Goal: Task Accomplishment & Management: Manage account settings

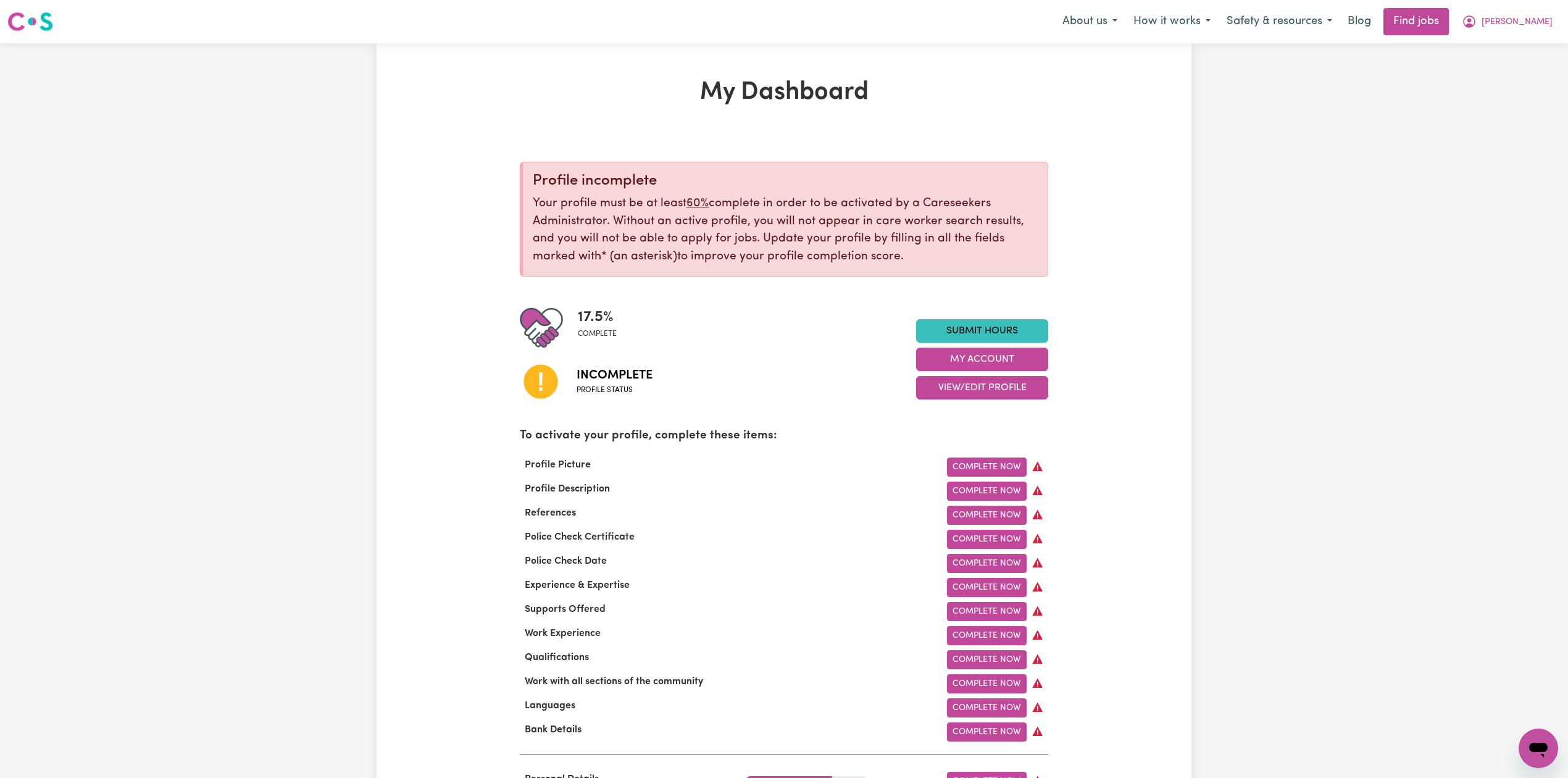
drag, startPoint x: 1538, startPoint y: 30, endPoint x: 1518, endPoint y: 57, distance: 33.6
click at [1536, 35] on div "Menu About us How it works Safety & resources Blog Find jobs [PERSON_NAME]" at bounding box center [784, 22] width 1568 height 28
click at [1524, 30] on button "[PERSON_NAME]" at bounding box center [1507, 21] width 107 height 26
click at [1498, 90] on link "Logout" at bounding box center [1510, 94] width 98 height 23
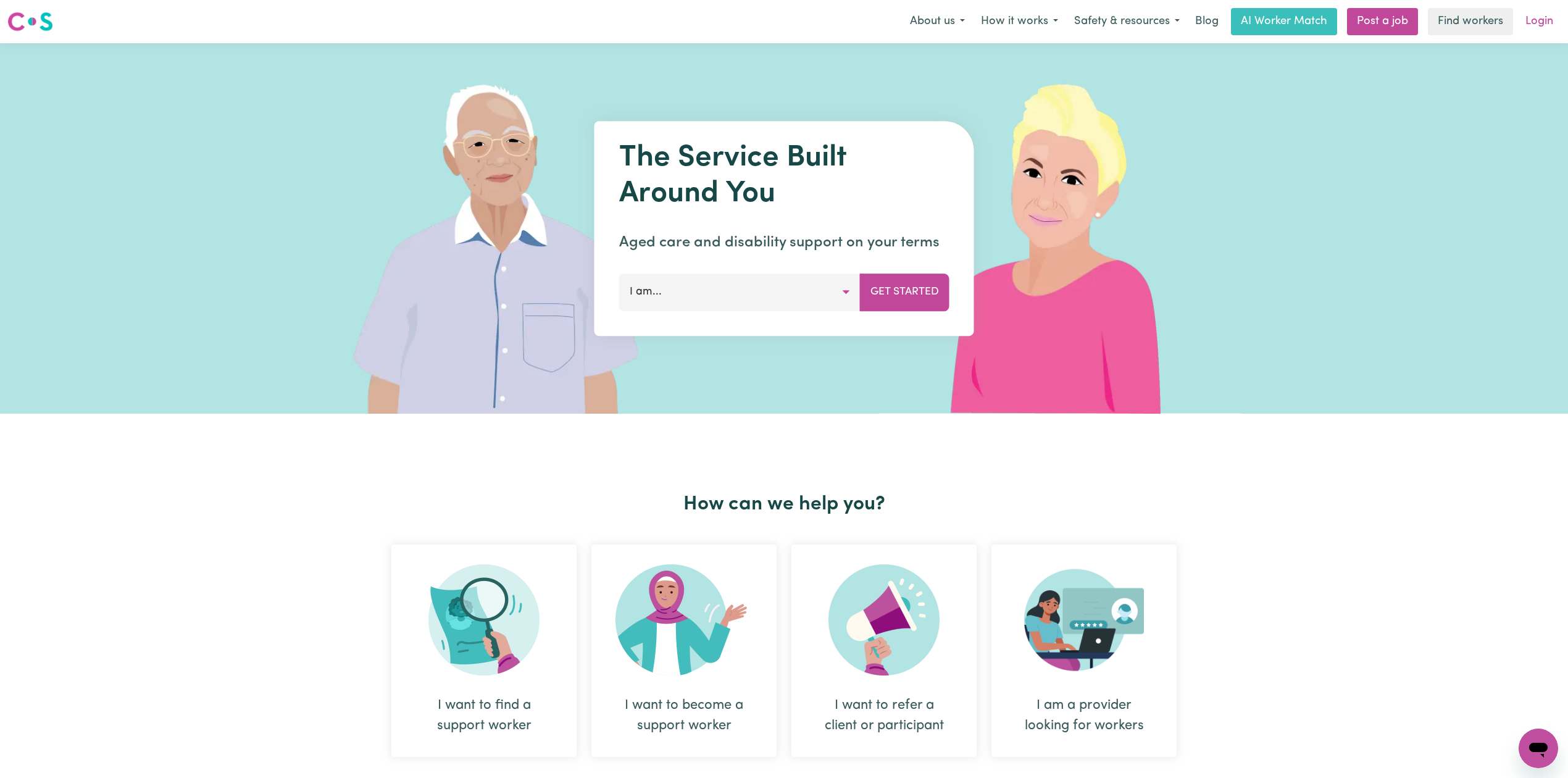
click at [1531, 18] on link "Login" at bounding box center [1538, 21] width 43 height 27
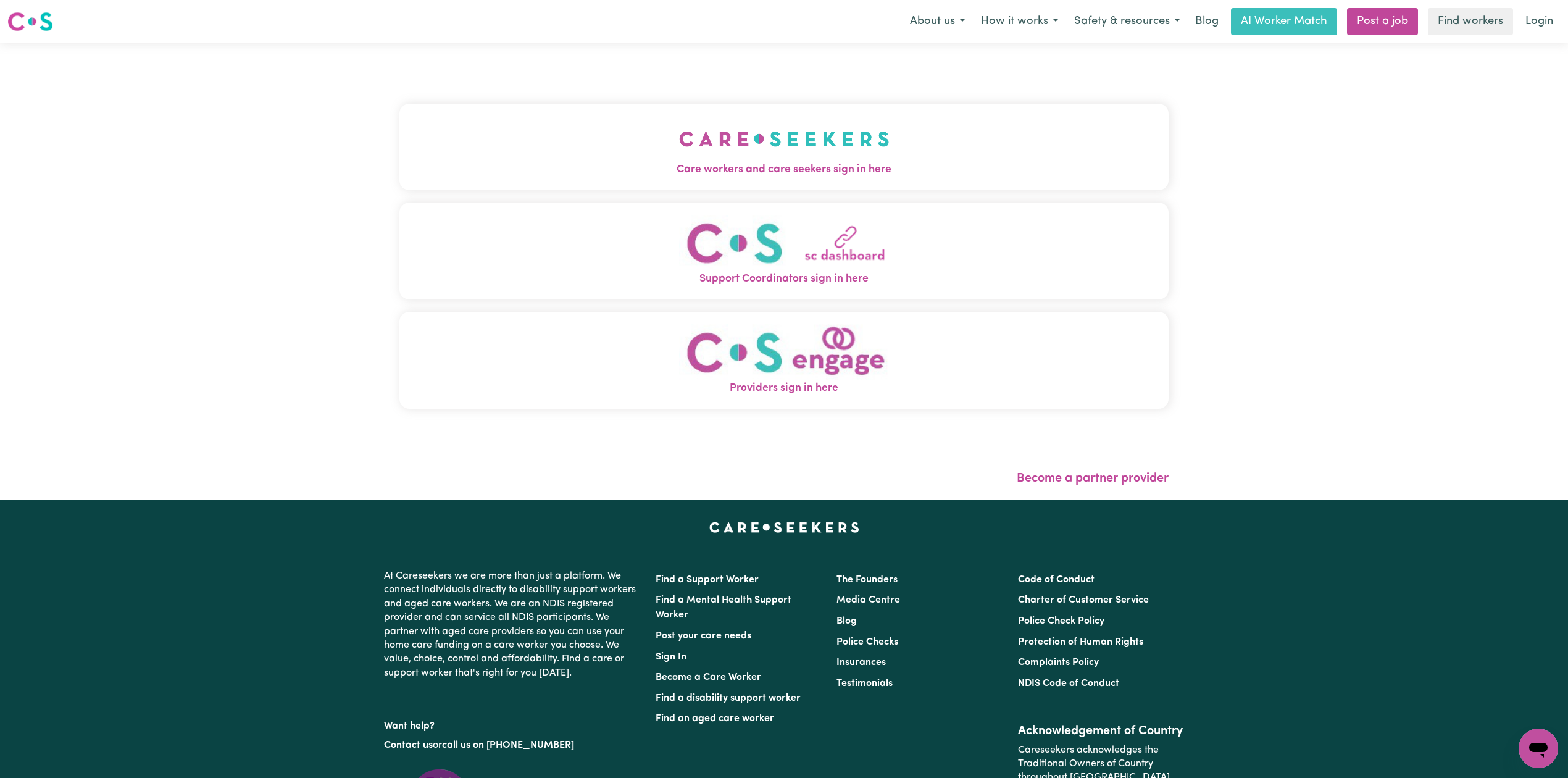
drag, startPoint x: 824, startPoint y: 141, endPoint x: 741, endPoint y: 131, distance: 83.6
click at [823, 141] on button "Care workers and care seekers sign in here" at bounding box center [784, 147] width 769 height 86
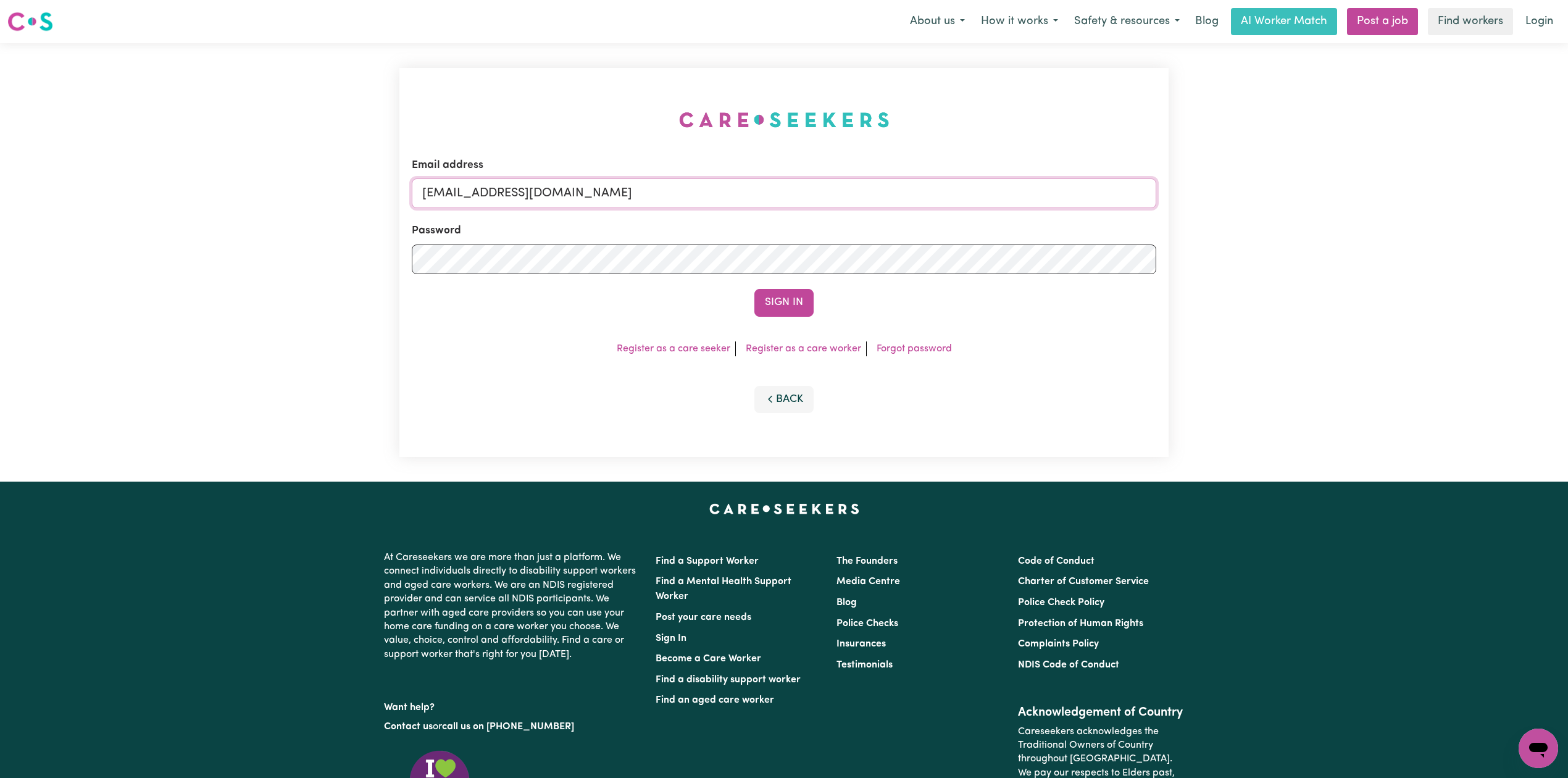
drag, startPoint x: 635, startPoint y: 191, endPoint x: 628, endPoint y: 198, distance: 9.9
click at [635, 191] on input "[EMAIL_ADDRESS][DOMAIN_NAME]" at bounding box center [784, 193] width 744 height 30
drag, startPoint x: 486, startPoint y: 184, endPoint x: 937, endPoint y: 223, distance: 452.7
click at [937, 223] on form "Email address Superuser~[EMAIL_ADDRESS][DOMAIN_NAME] Password Sign In" at bounding box center [784, 237] width 744 height 160
type input "Superuser~[EMAIL_ADDRESS][DOMAIN_NAME]"
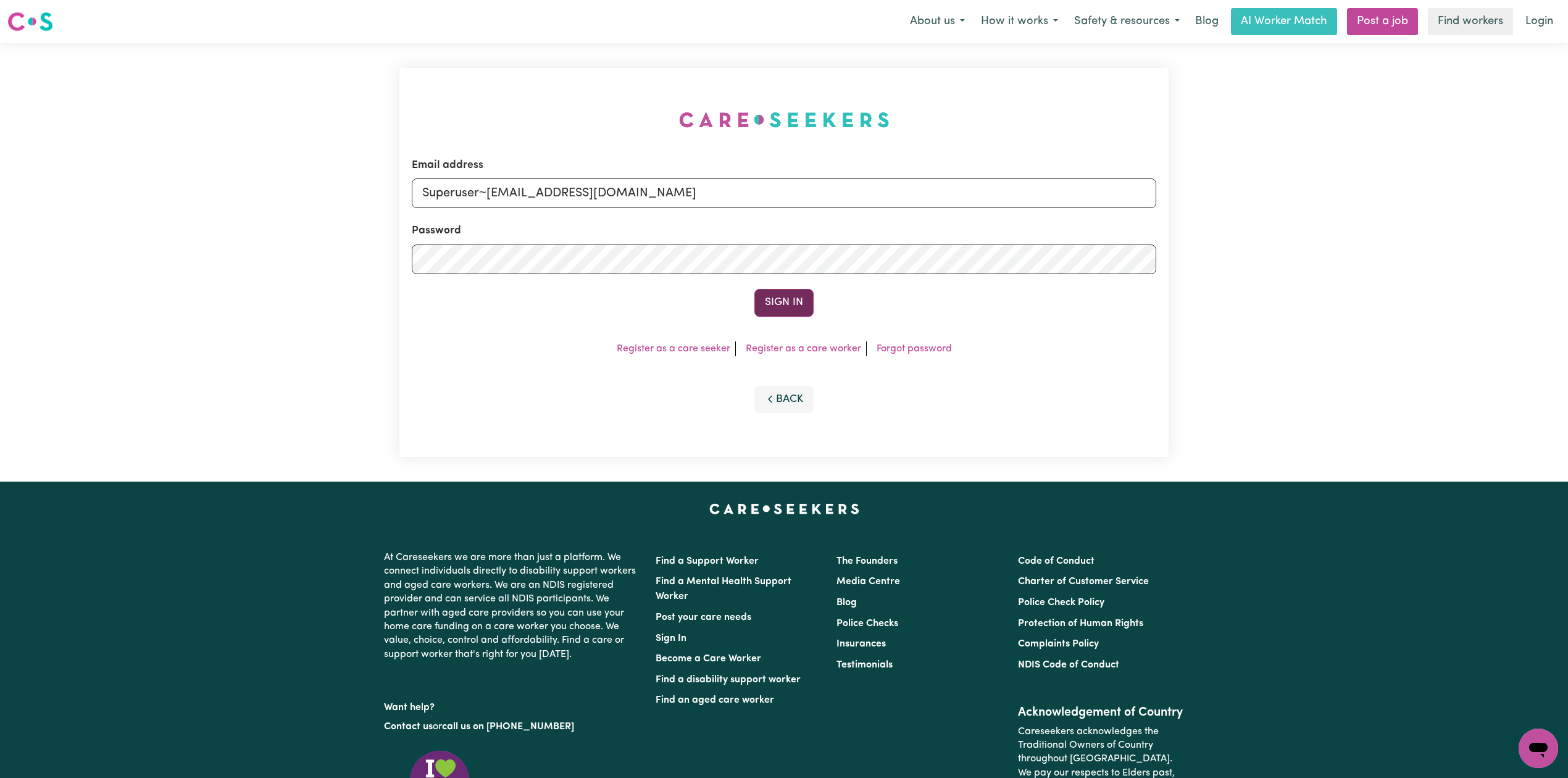
click at [775, 299] on button "Sign In" at bounding box center [784, 302] width 59 height 27
